Goal: Task Accomplishment & Management: Use online tool/utility

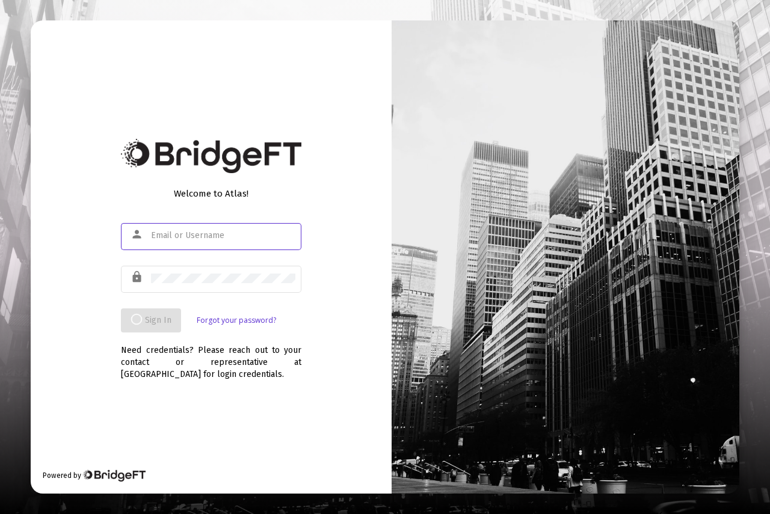
type input "[PERSON_NAME][EMAIL_ADDRESS][DOMAIN_NAME]"
click at [146, 316] on span "Sign In" at bounding box center [144, 320] width 26 height 10
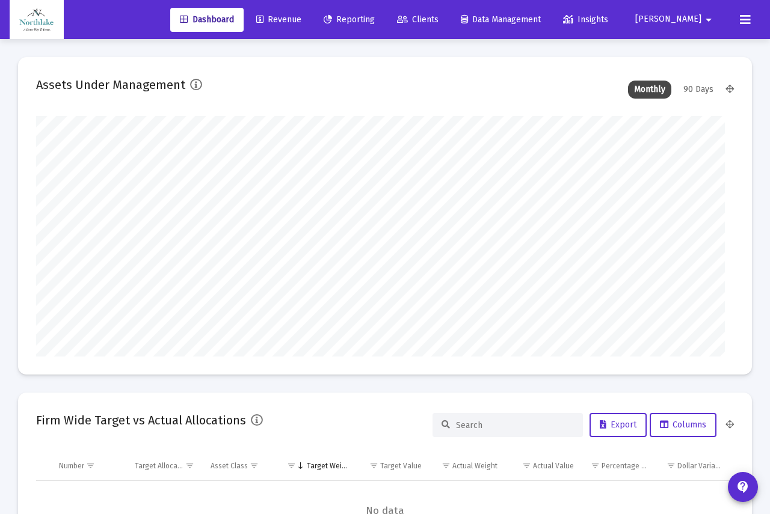
type input "2025-09-26"
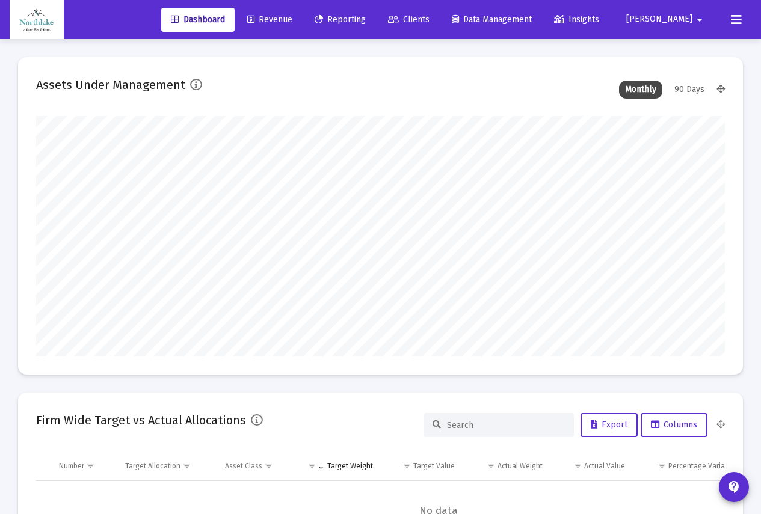
scroll to position [241, 317]
click at [366, 19] on span "Reporting" at bounding box center [340, 19] width 51 height 10
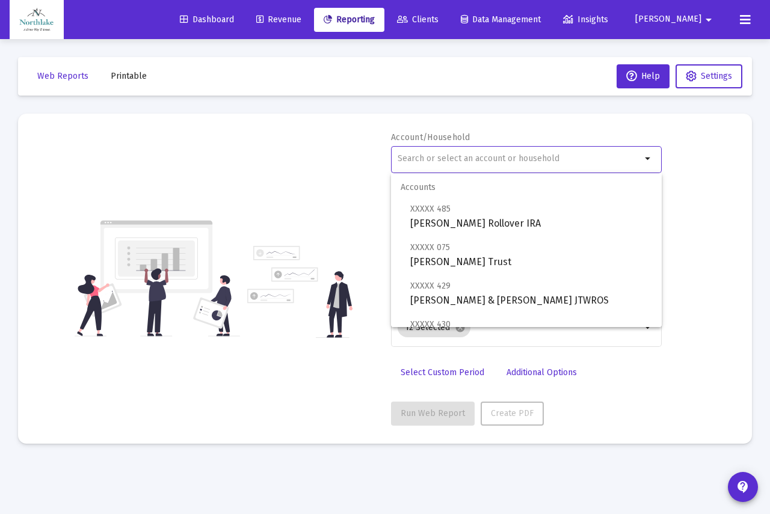
click at [452, 159] on input "text" at bounding box center [520, 159] width 244 height 10
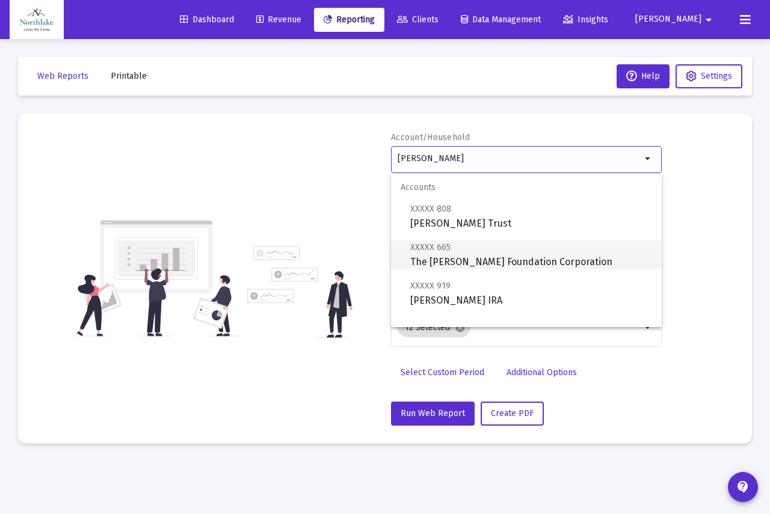
click at [472, 260] on span "XXXXX 665 The Jerome Mirza Foundation Corporation" at bounding box center [531, 254] width 242 height 29
type input "The Jerome Mirza Foundation Corporation"
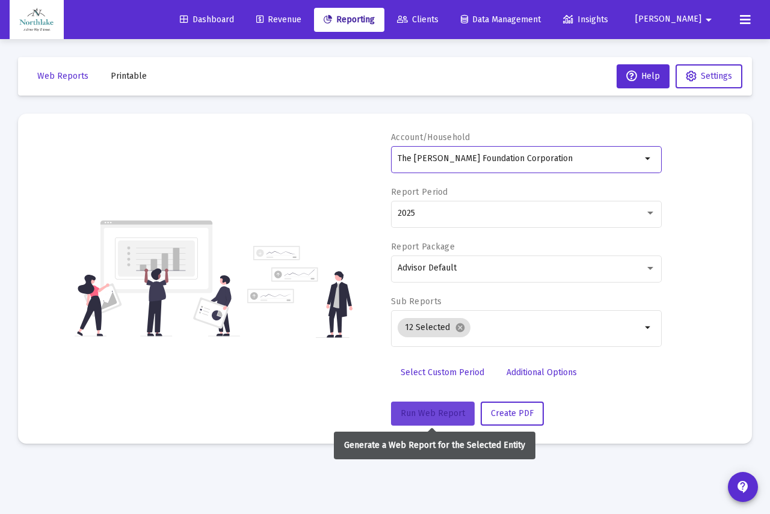
click at [437, 408] on span "Run Web Report" at bounding box center [433, 413] width 64 height 10
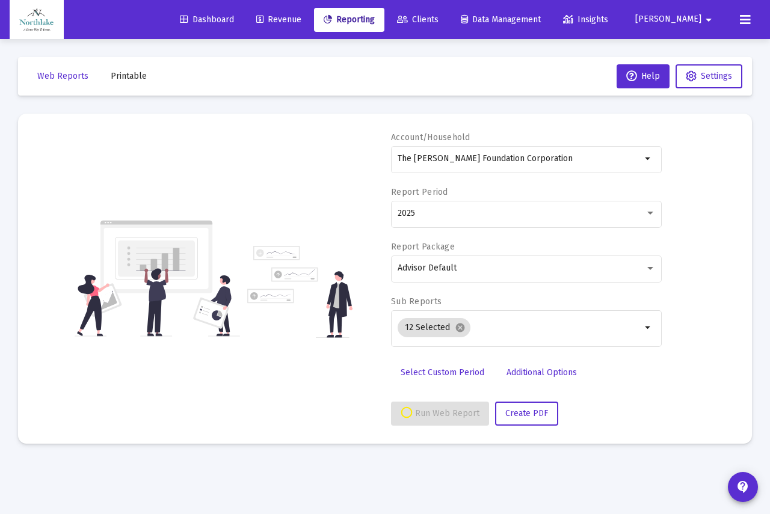
select select "View all"
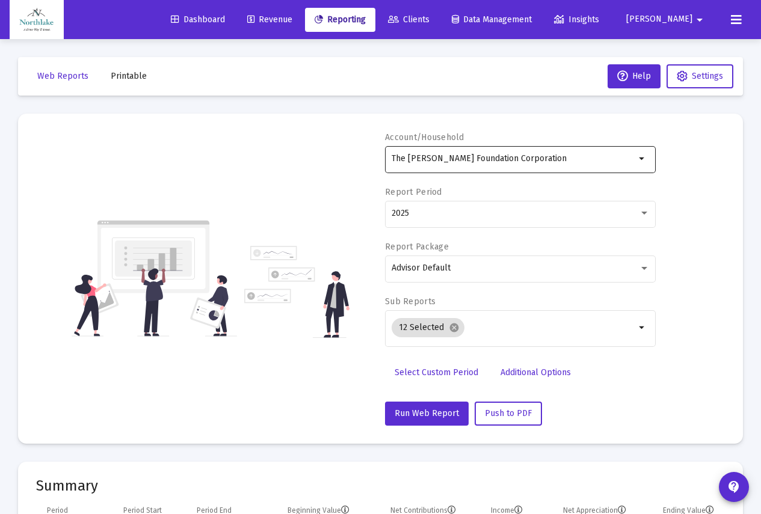
click at [519, 159] on input "The Jerome Mirza Foundation Corporation" at bounding box center [514, 159] width 244 height 10
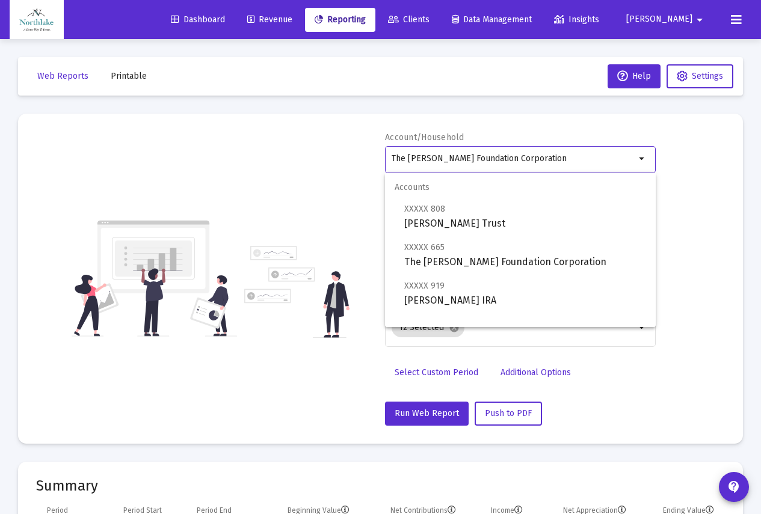
drag, startPoint x: 559, startPoint y: 156, endPoint x: 226, endPoint y: 146, distance: 334.0
click at [226, 146] on div "Account/Household The Jerome Mirza Foundation Corporation arrow_drop_down Repor…" at bounding box center [380, 279] width 689 height 294
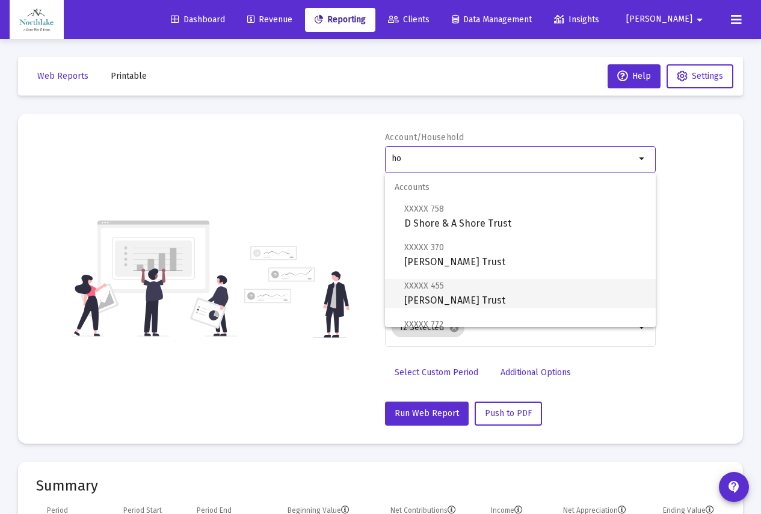
click at [420, 291] on span "XXXXX 455" at bounding box center [424, 286] width 40 height 10
type input "George Hodor Trust"
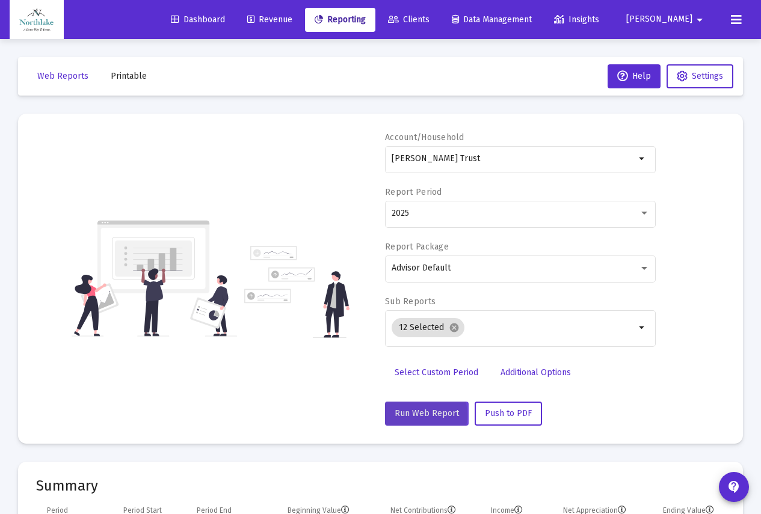
click at [413, 415] on span "Run Web Report" at bounding box center [427, 413] width 64 height 10
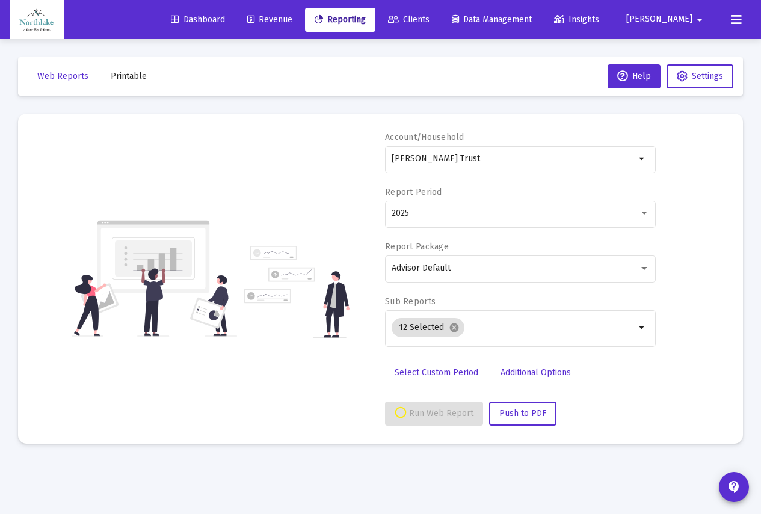
select select "View all"
